Goal: Information Seeking & Learning: Learn about a topic

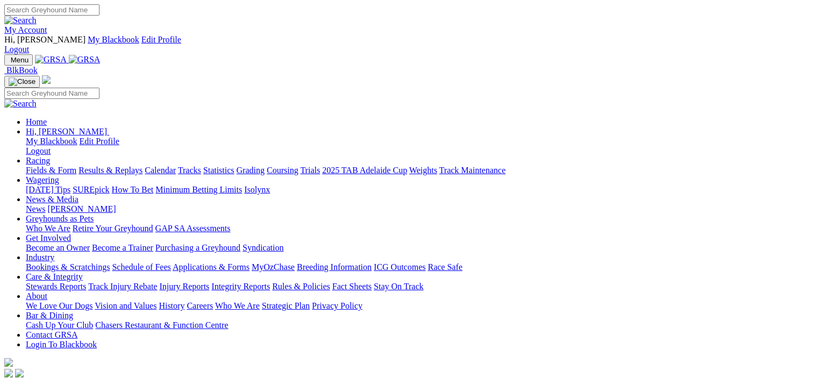
scroll to position [376, 0]
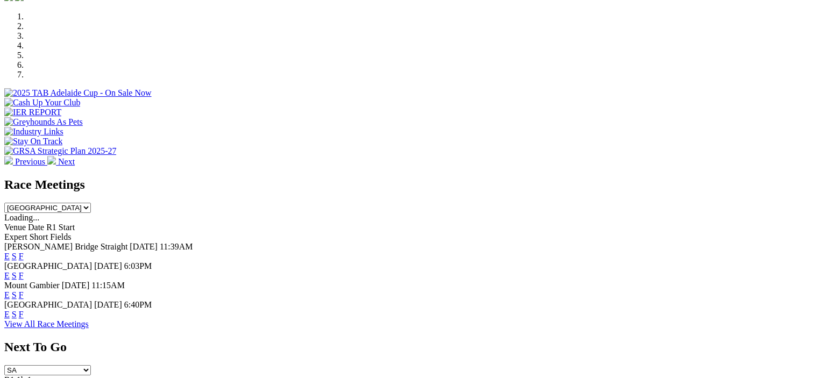
click at [24, 310] on link "F" at bounding box center [21, 314] width 5 height 9
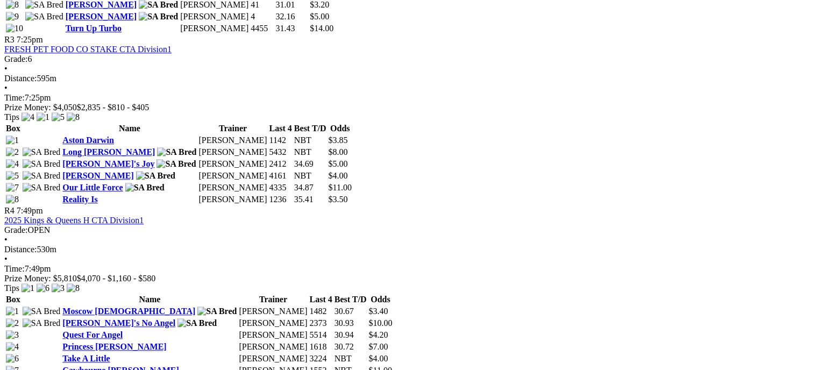
scroll to position [968, 0]
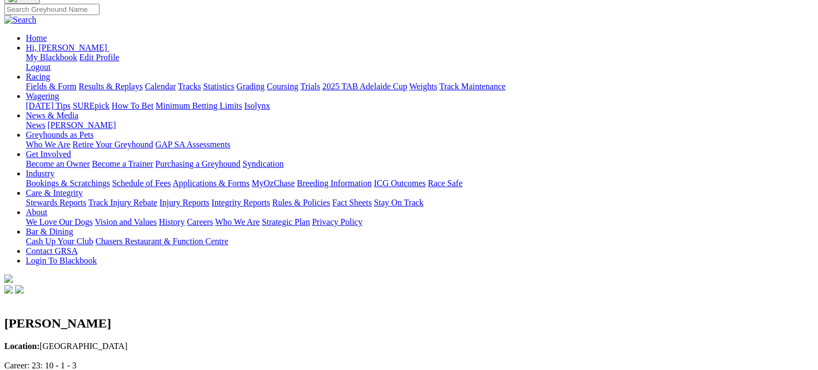
scroll to position [215, 0]
